Goal: Task Accomplishment & Management: Use online tool/utility

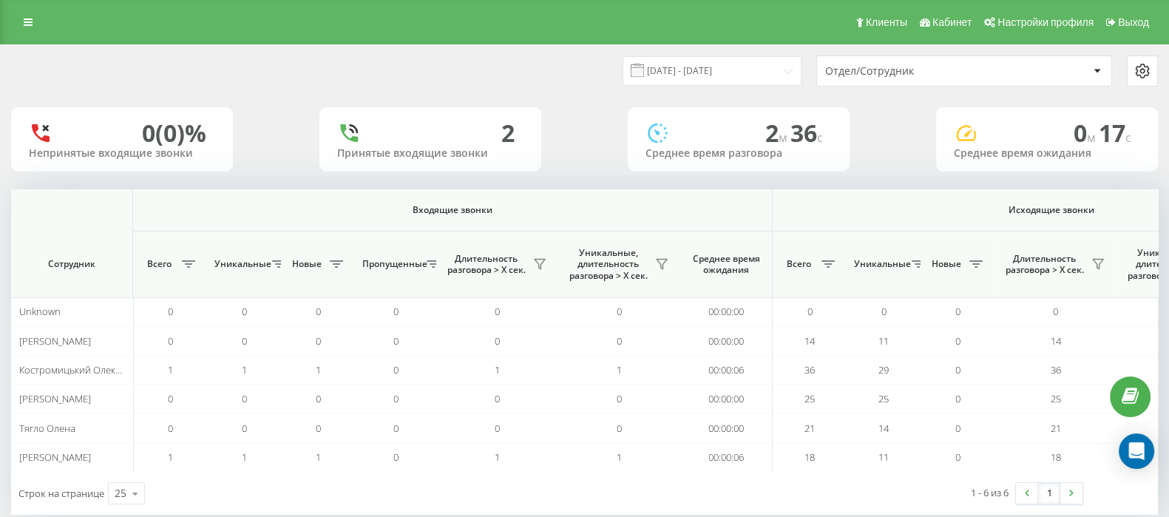
scroll to position [0, 916]
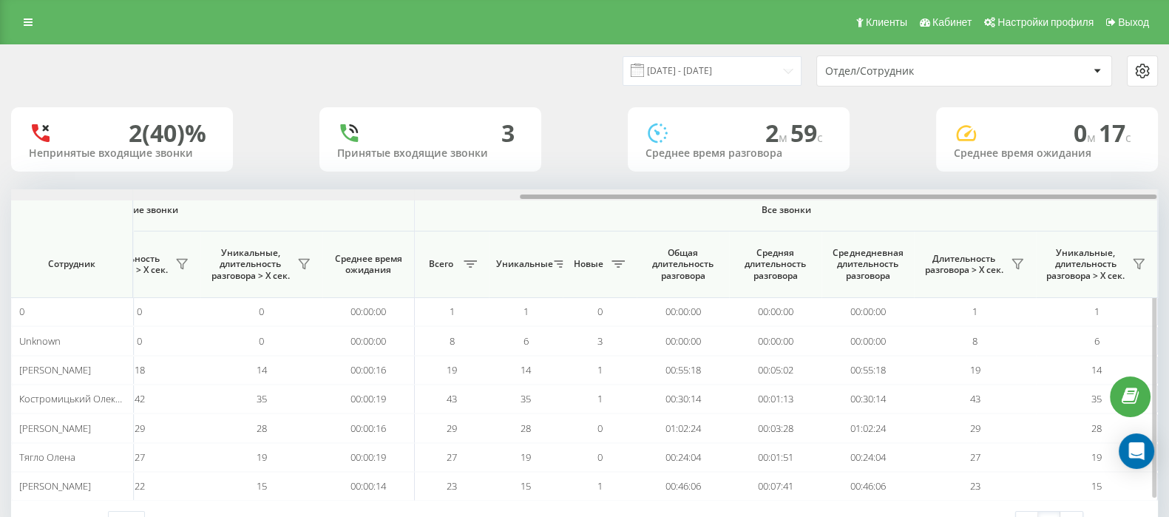
click at [1149, 198] on div at bounding box center [838, 196] width 636 height 4
click at [1013, 267] on icon at bounding box center [1017, 264] width 12 height 12
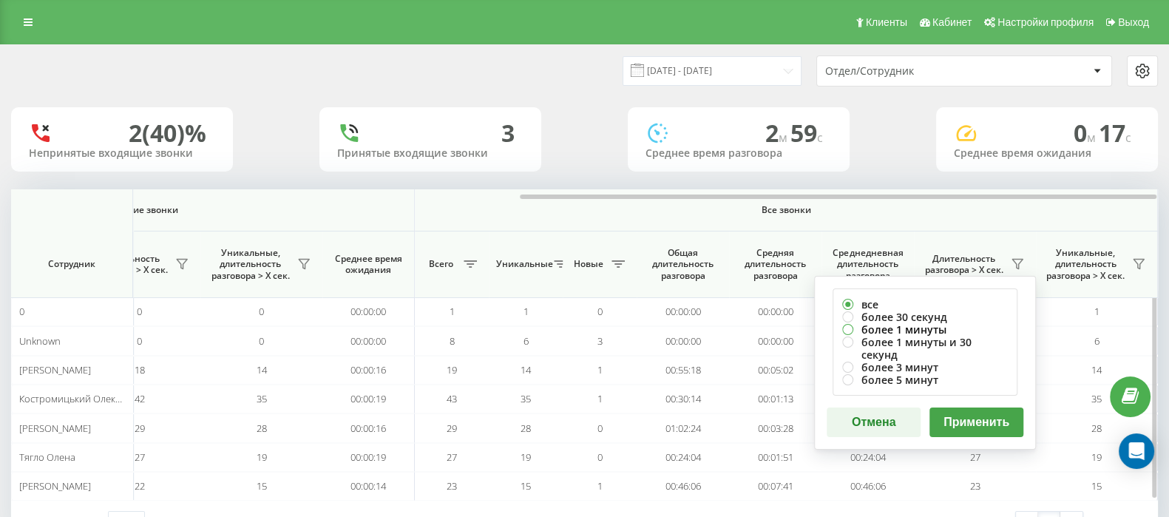
click at [845, 330] on label "более 1 минуты" at bounding box center [925, 329] width 166 height 13
radio input "true"
click at [985, 407] on button "Применить" at bounding box center [976, 422] width 94 height 30
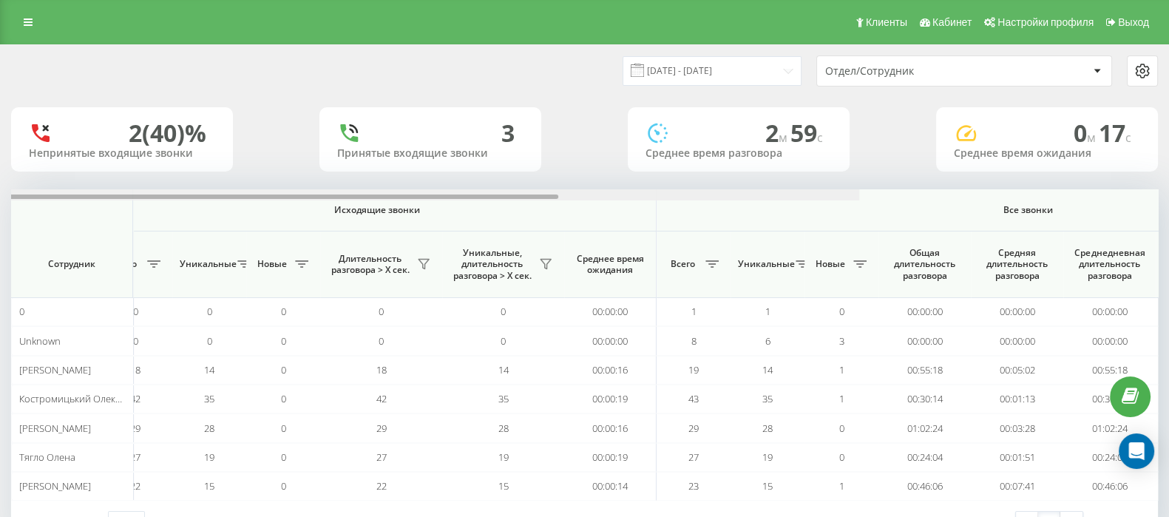
scroll to position [0, 916]
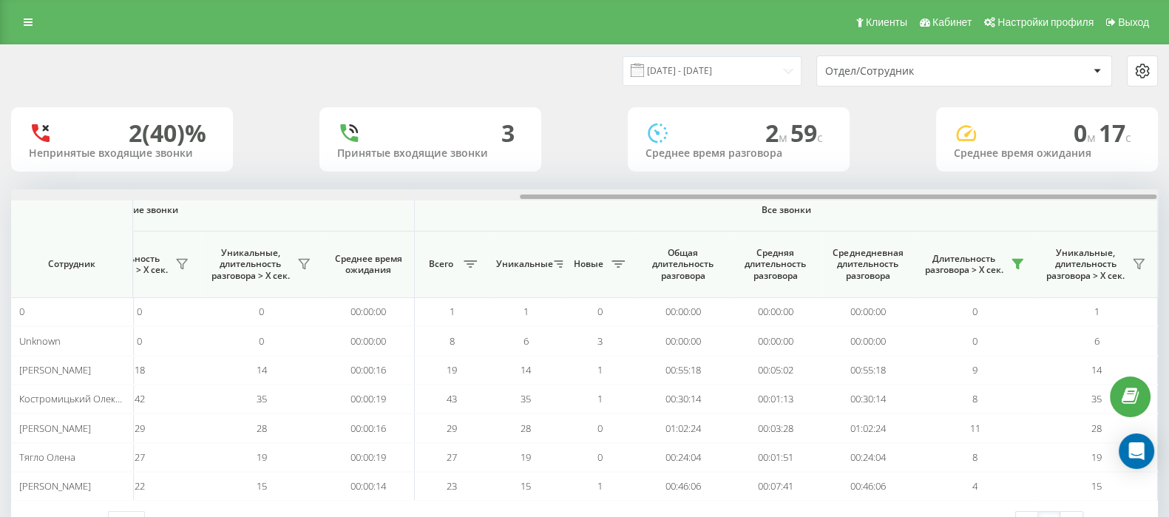
drag, startPoint x: 599, startPoint y: 201, endPoint x: 1182, endPoint y: 203, distance: 583.2
click at [1168, 203] on html "[DOMAIN_NAME] Проекты [DOMAIN_NAME] Дашборд Центр обращений Аналитика Ваши отче…" at bounding box center [584, 258] width 1169 height 517
